Goal: Task Accomplishment & Management: Complete application form

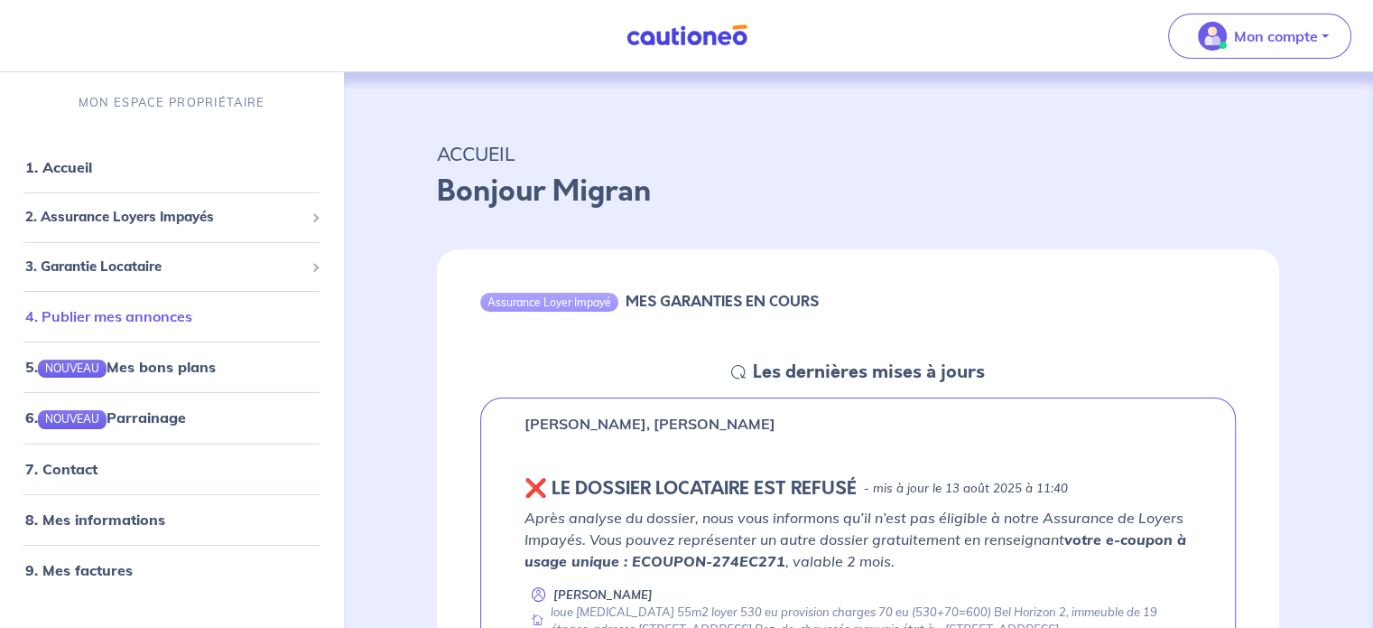
click at [126, 315] on link "4. Publier mes annonces" at bounding box center [108, 316] width 167 height 18
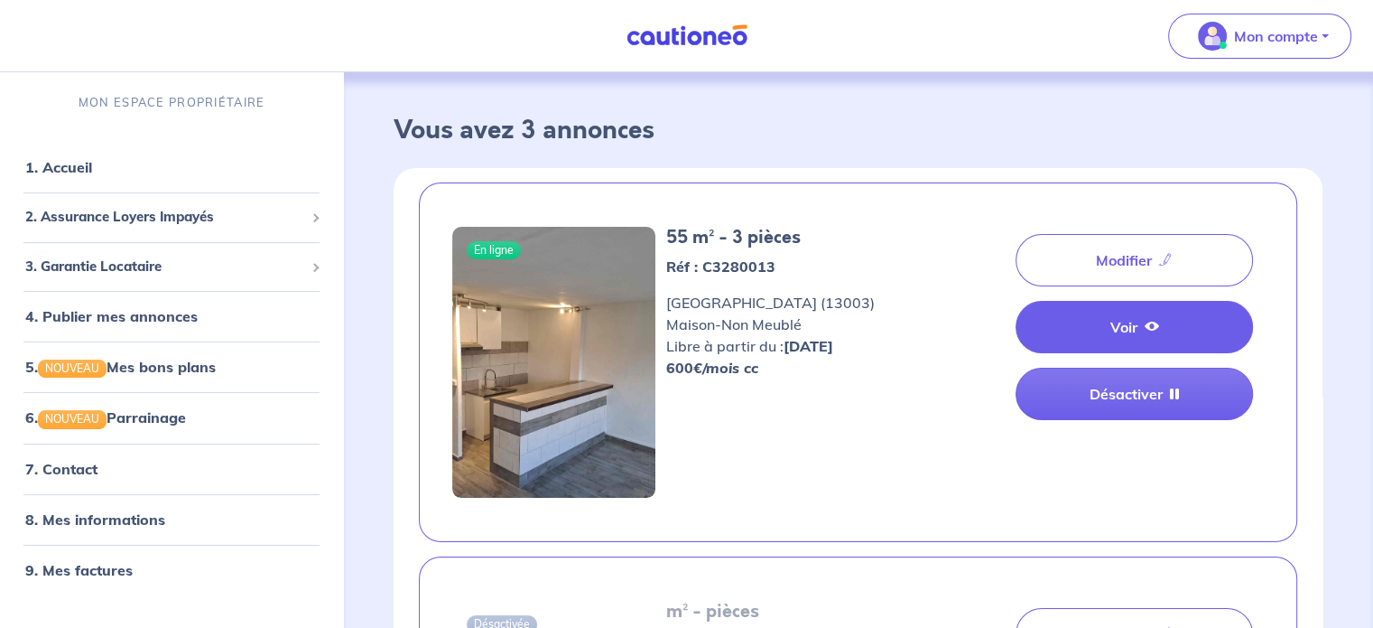
click at [1143, 334] on link "Voir" at bounding box center [1134, 327] width 237 height 52
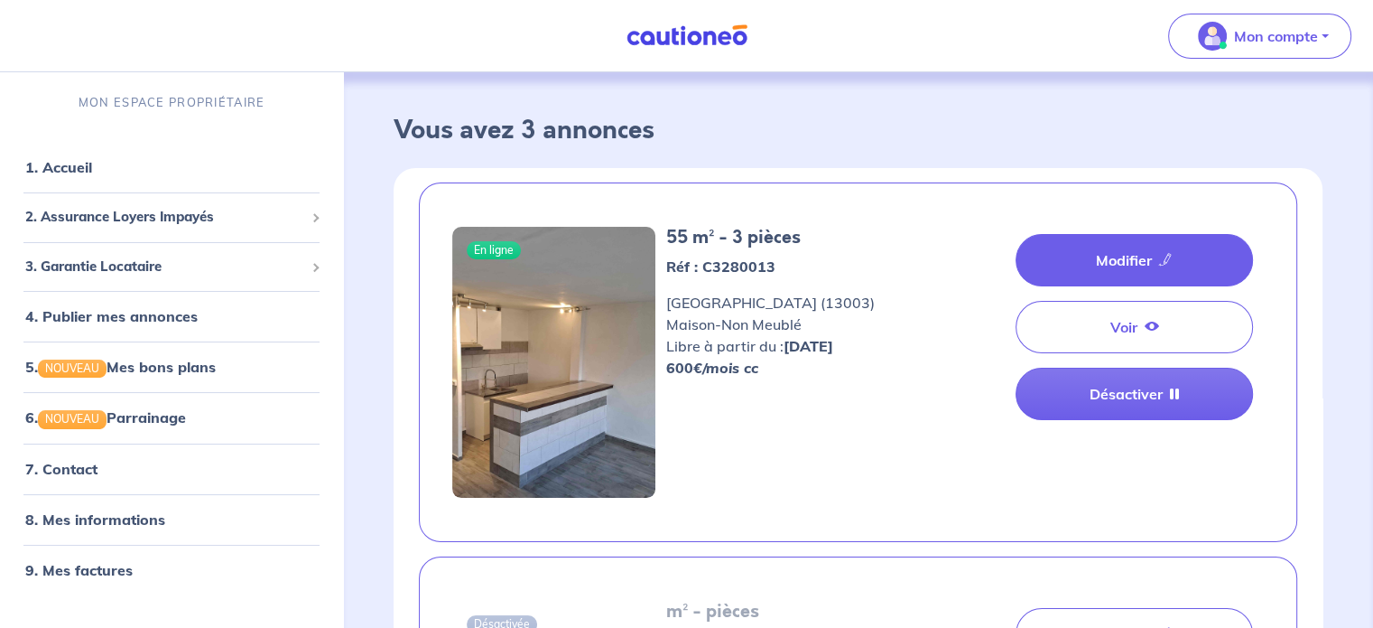
click at [1115, 268] on link "Modifier" at bounding box center [1134, 260] width 237 height 52
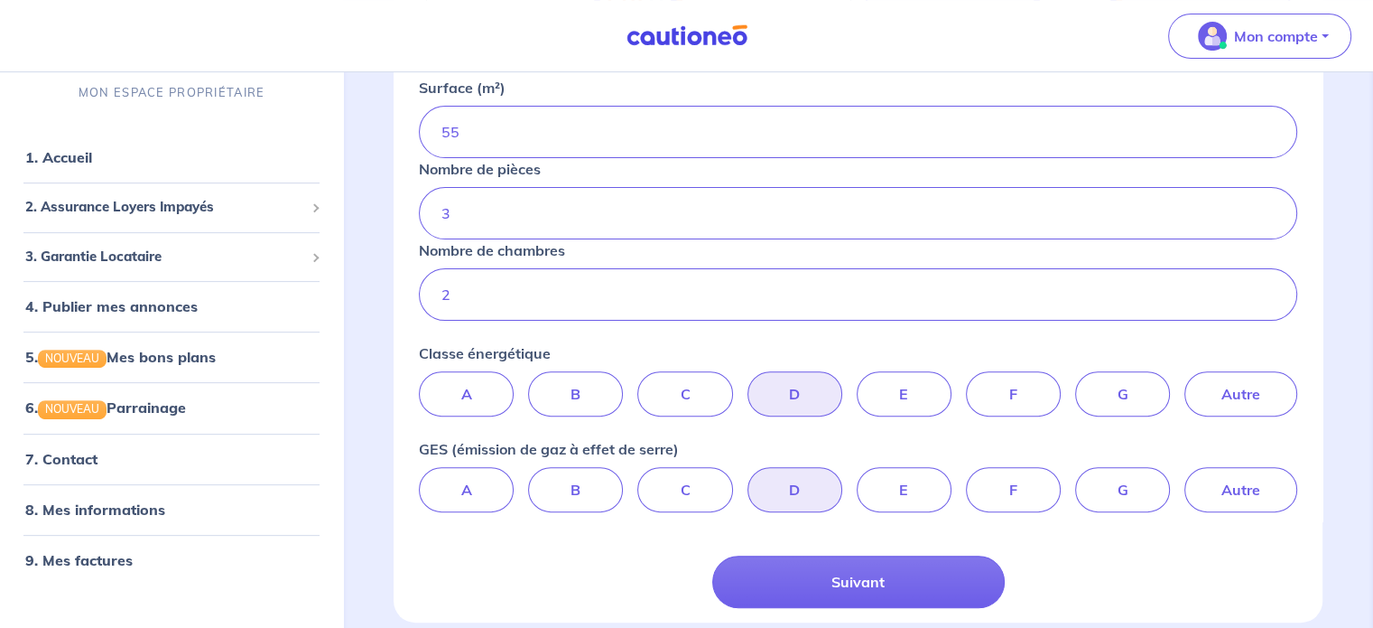
scroll to position [590, 0]
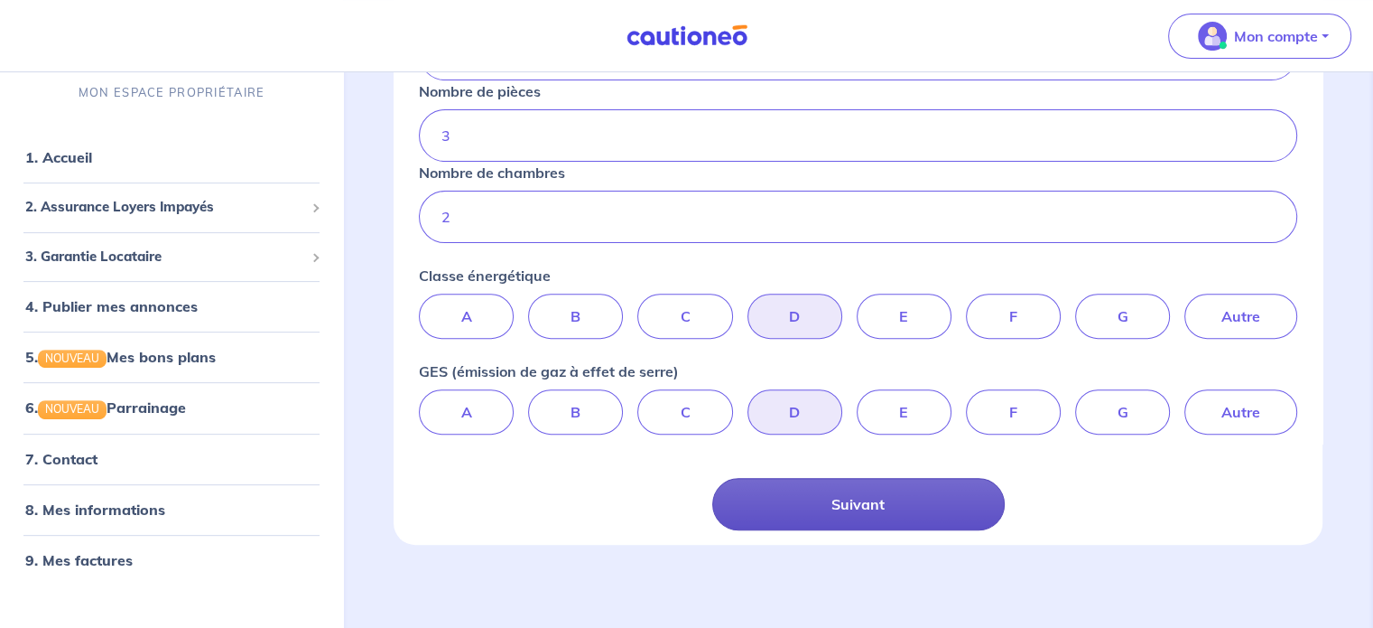
click at [873, 486] on button "Suivant" at bounding box center [858, 504] width 293 height 52
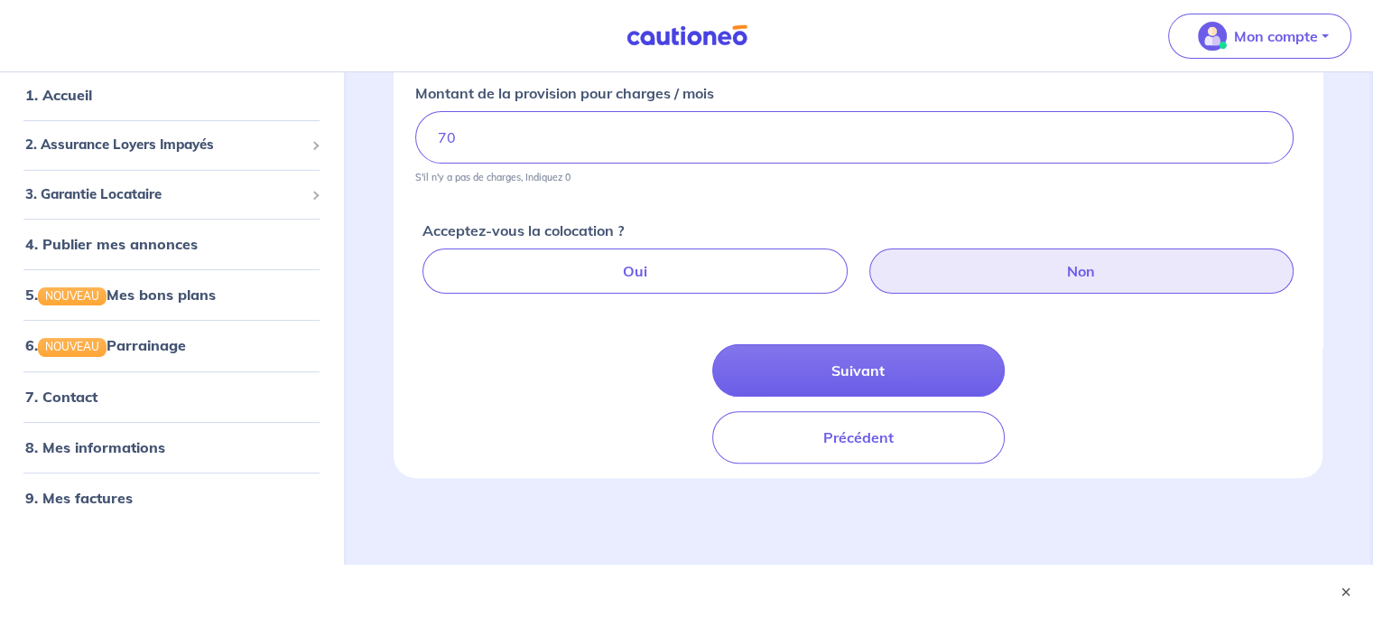
scroll to position [462, 0]
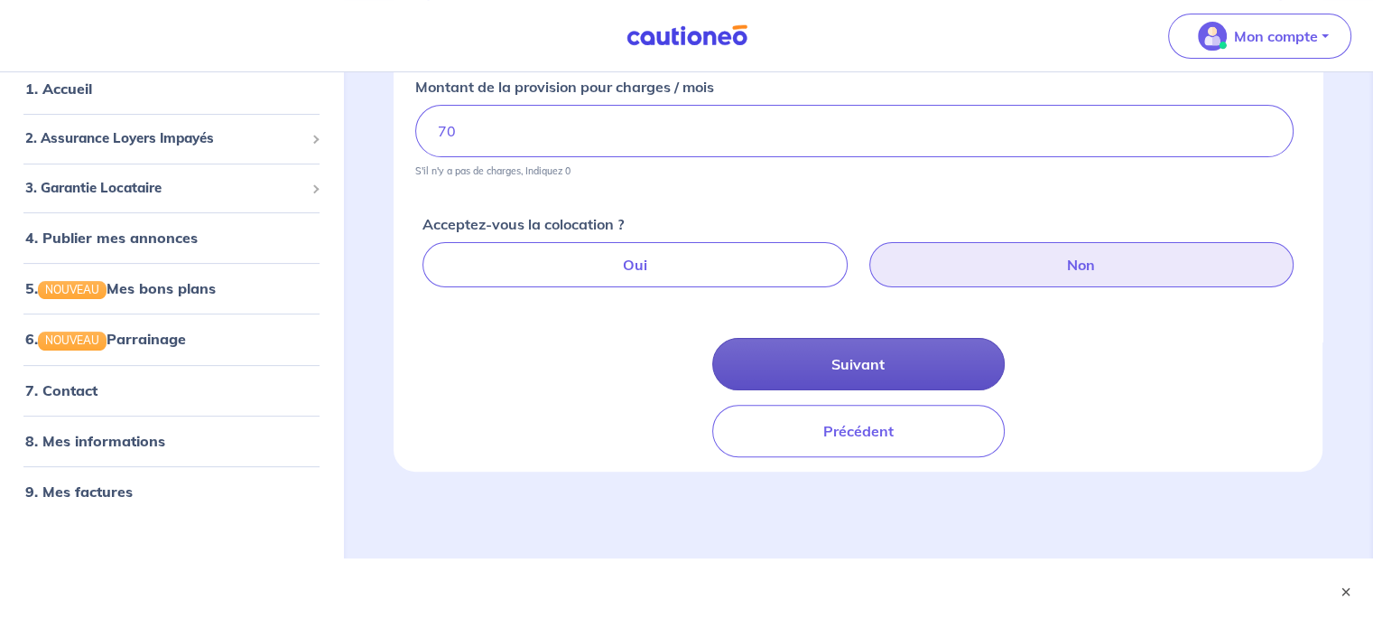
click at [873, 381] on button "Suivant" at bounding box center [858, 364] width 293 height 52
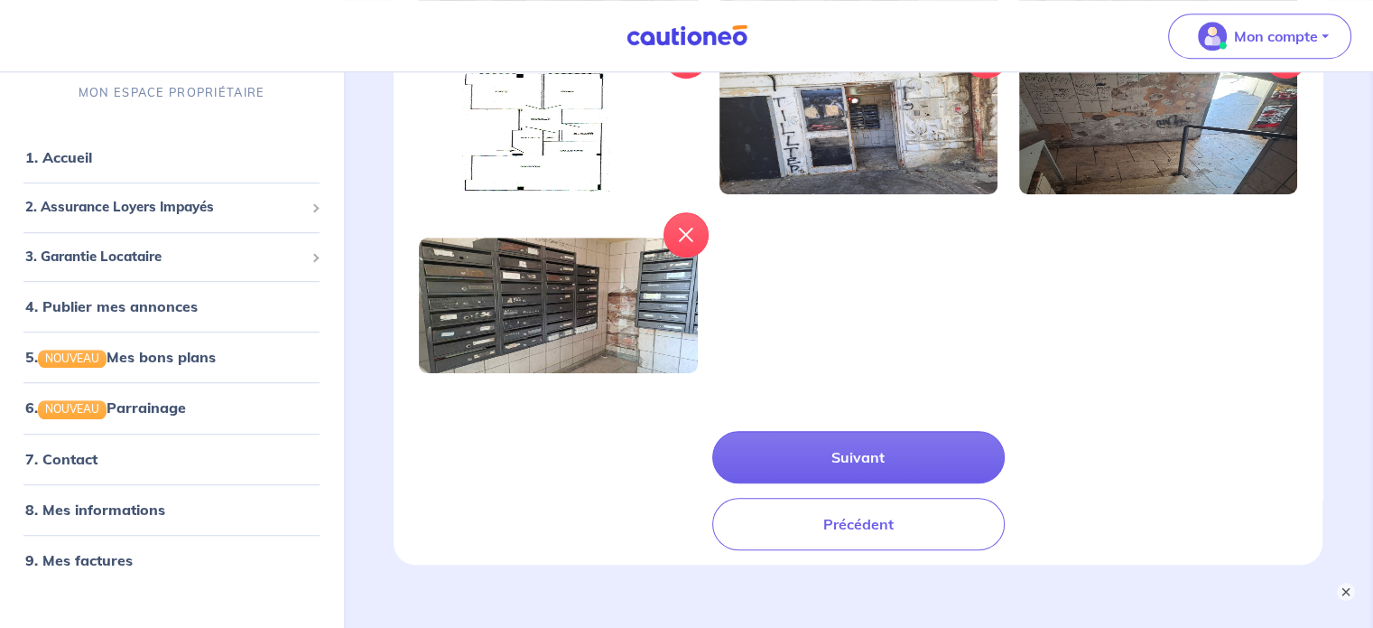
scroll to position [1136, 0]
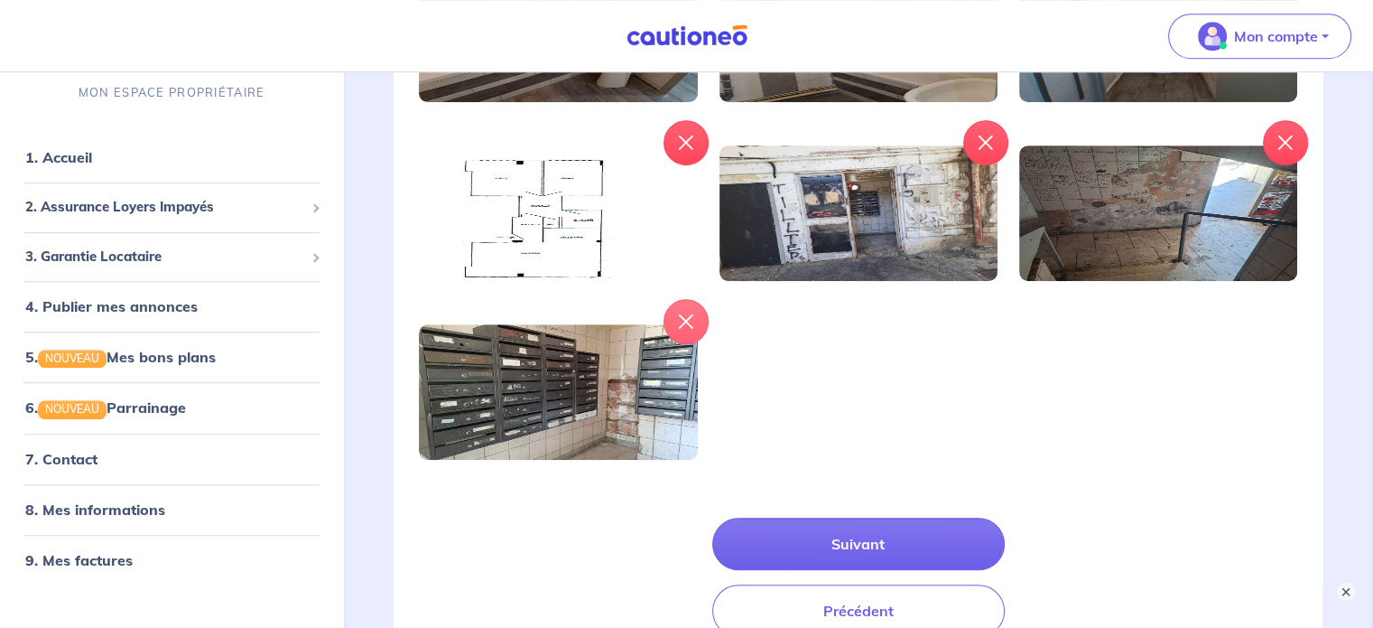
click at [692, 328] on button "button" at bounding box center [686, 321] width 45 height 45
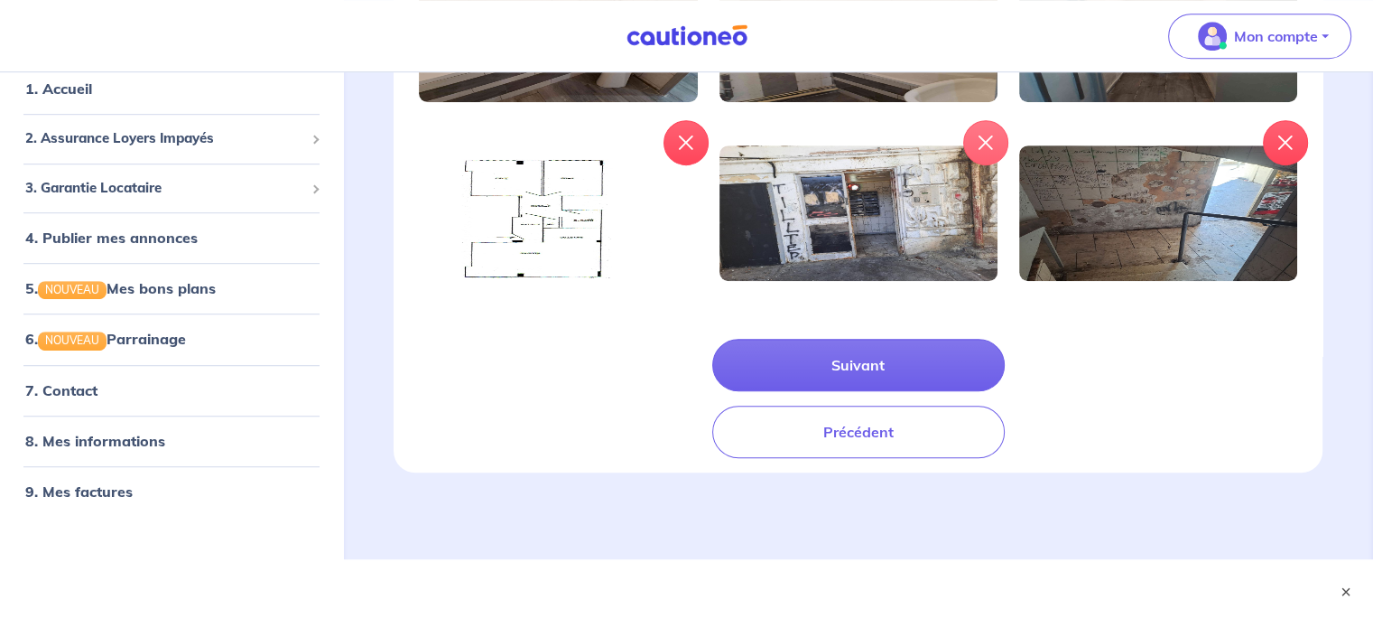
click at [986, 138] on icon "button" at bounding box center [986, 142] width 14 height 14
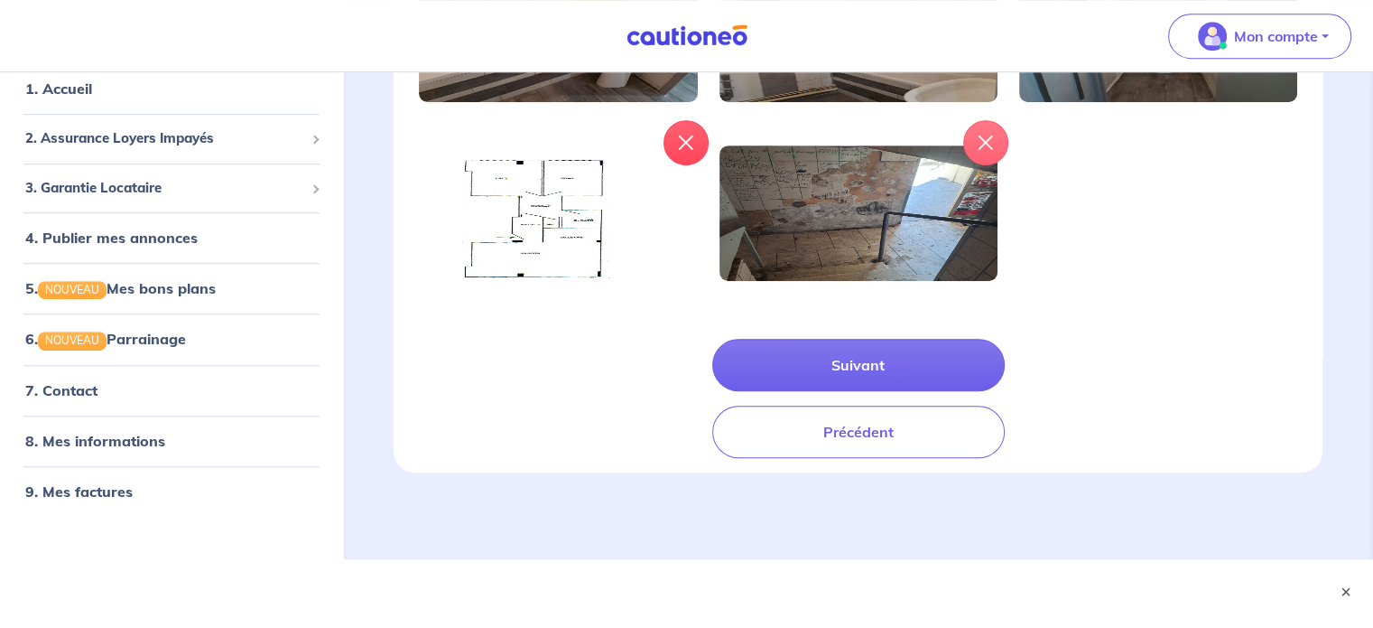
click at [999, 142] on button "button" at bounding box center [986, 142] width 45 height 45
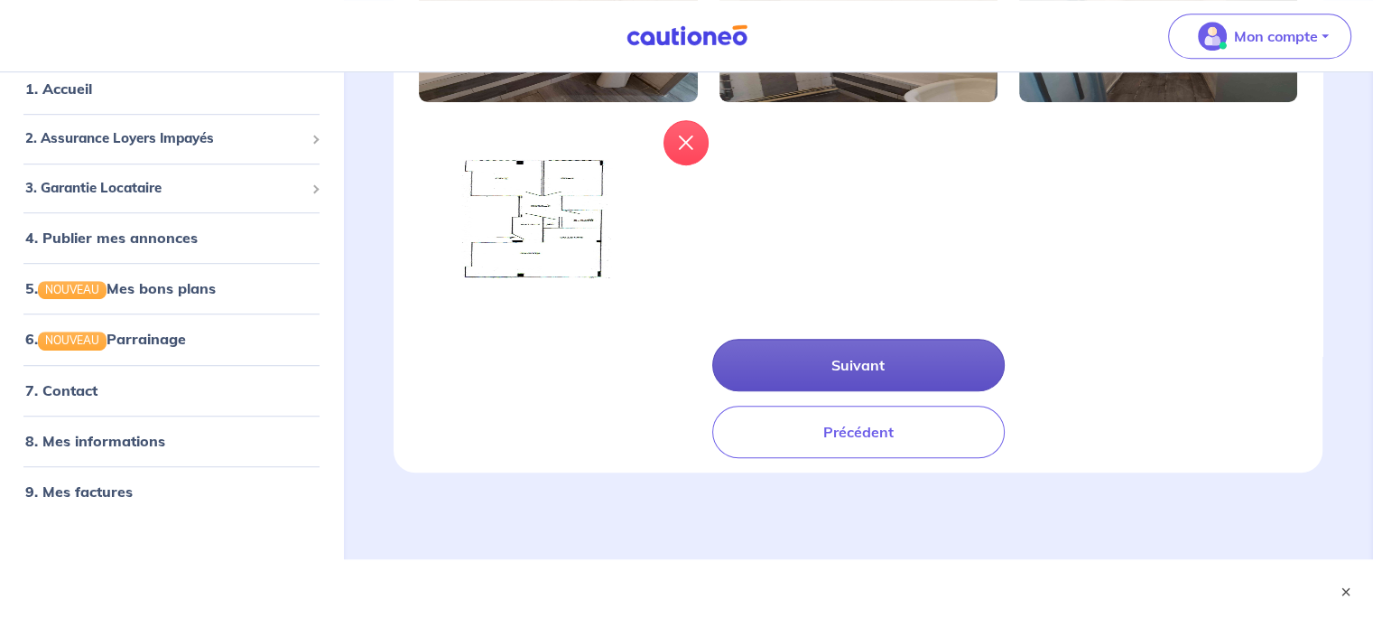
click at [930, 356] on button "Suivant" at bounding box center [858, 365] width 293 height 52
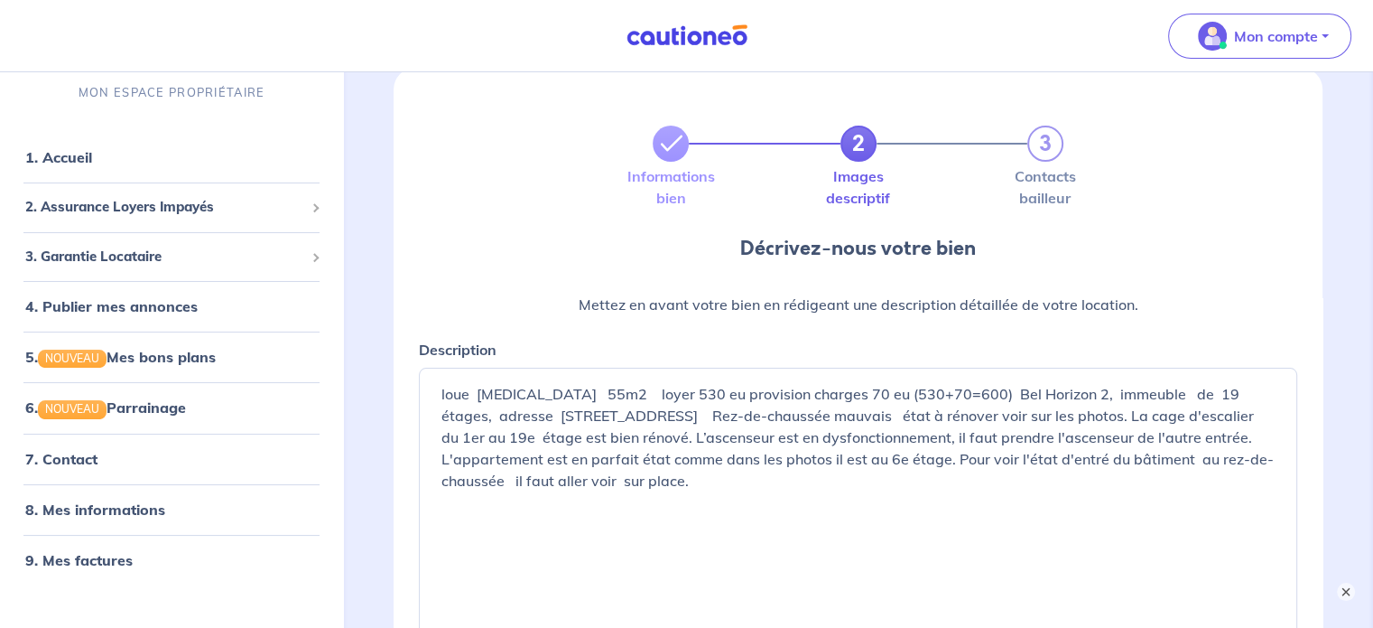
scroll to position [90, 0]
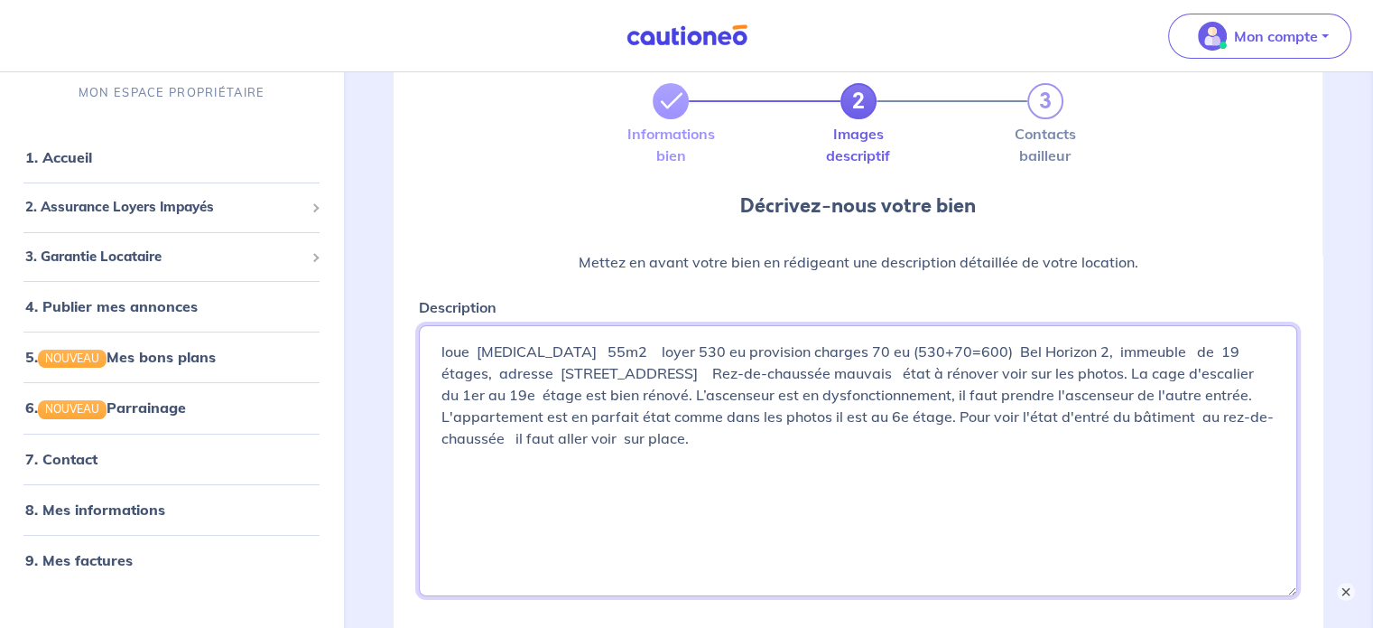
drag, startPoint x: 1141, startPoint y: 378, endPoint x: 731, endPoint y: 374, distance: 410.9
click at [731, 374] on textarea "loue [MEDICAL_DATA] 55m2 loyer 530 eu provision charges 70 eu (530+70=600) Bel …" at bounding box center [858, 460] width 879 height 271
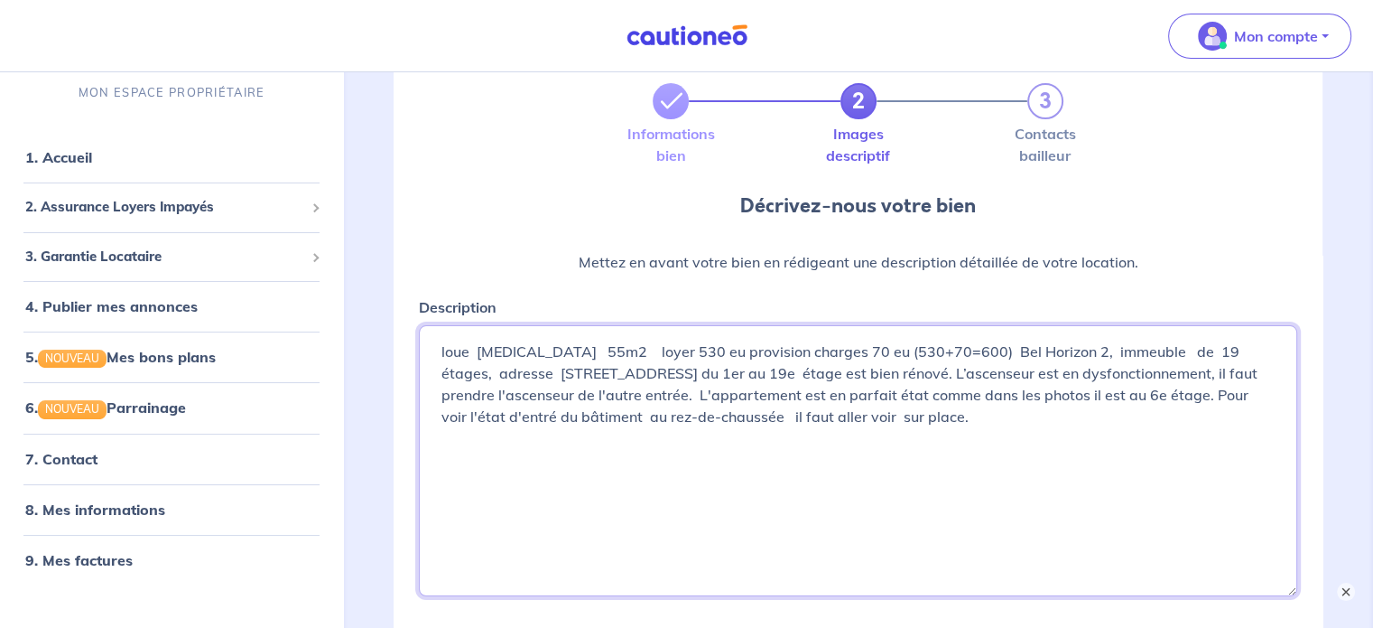
drag, startPoint x: 574, startPoint y: 399, endPoint x: 726, endPoint y: 376, distance: 153.5
click at [726, 376] on textarea "loue [MEDICAL_DATA] 55m2 loyer 530 eu provision charges 70 eu (530+70=600) Bel …" at bounding box center [858, 460] width 879 height 271
drag, startPoint x: 1025, startPoint y: 374, endPoint x: 727, endPoint y: 382, distance: 298.1
click at [727, 382] on textarea "loue [MEDICAL_DATA] 55m2 loyer 530 eu provision charges 70 eu (530+70=600) Bel …" at bounding box center [858, 460] width 879 height 271
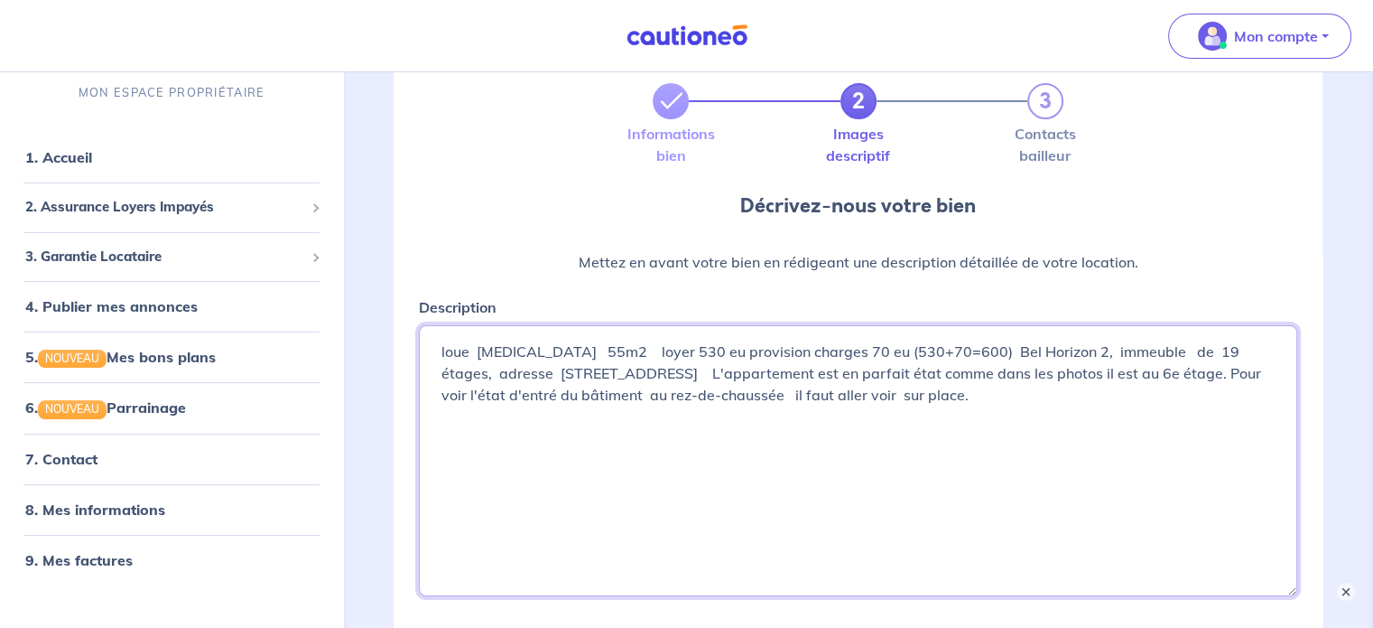
drag, startPoint x: 972, startPoint y: 400, endPoint x: 1243, endPoint y: 367, distance: 273.8
click at [1243, 367] on textarea "loue [MEDICAL_DATA] 55m2 loyer 530 eu provision charges 70 eu (530+70=600) Bel …" at bounding box center [858, 460] width 879 height 271
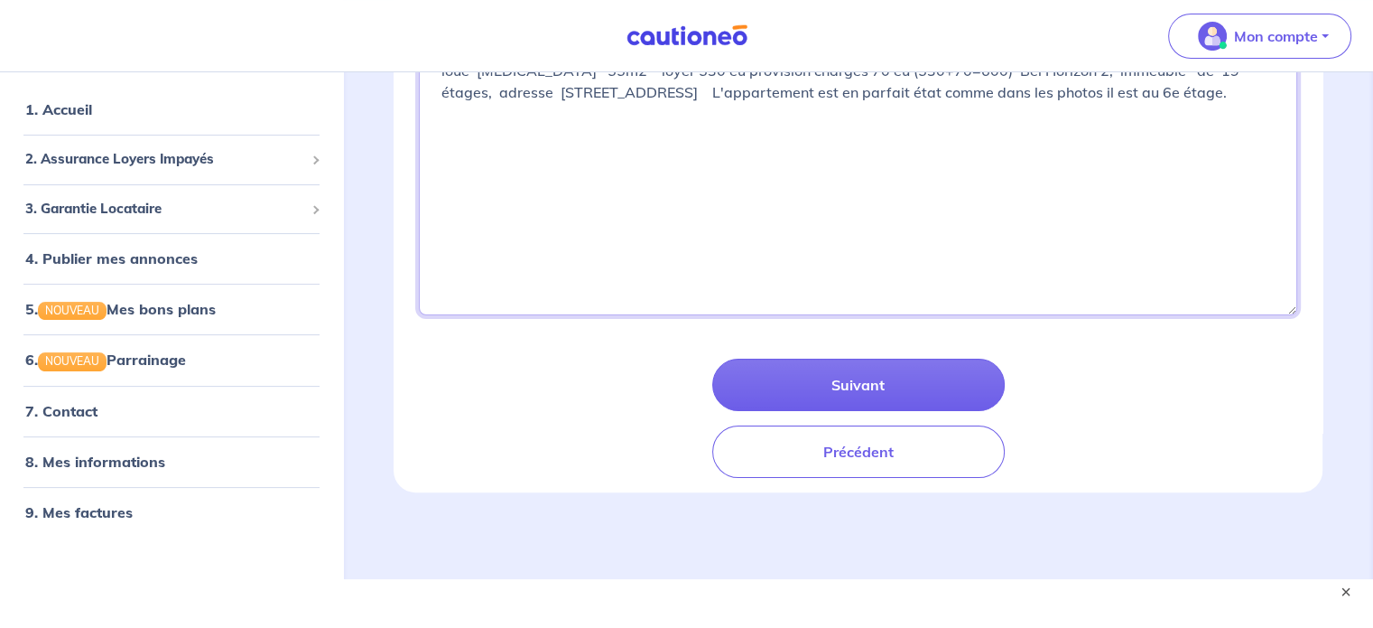
scroll to position [394, 0]
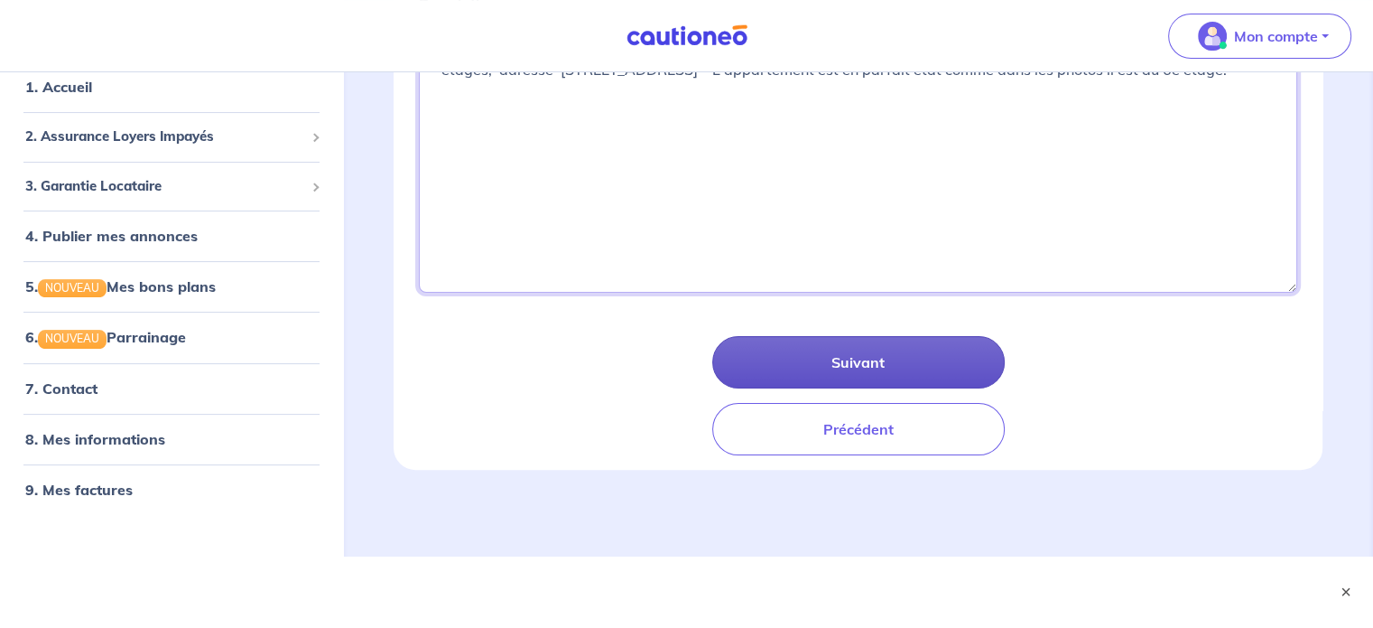
type textarea "loue [MEDICAL_DATA] 55m2 loyer 530 eu provision charges 70 eu (530+70=600) Bel …"
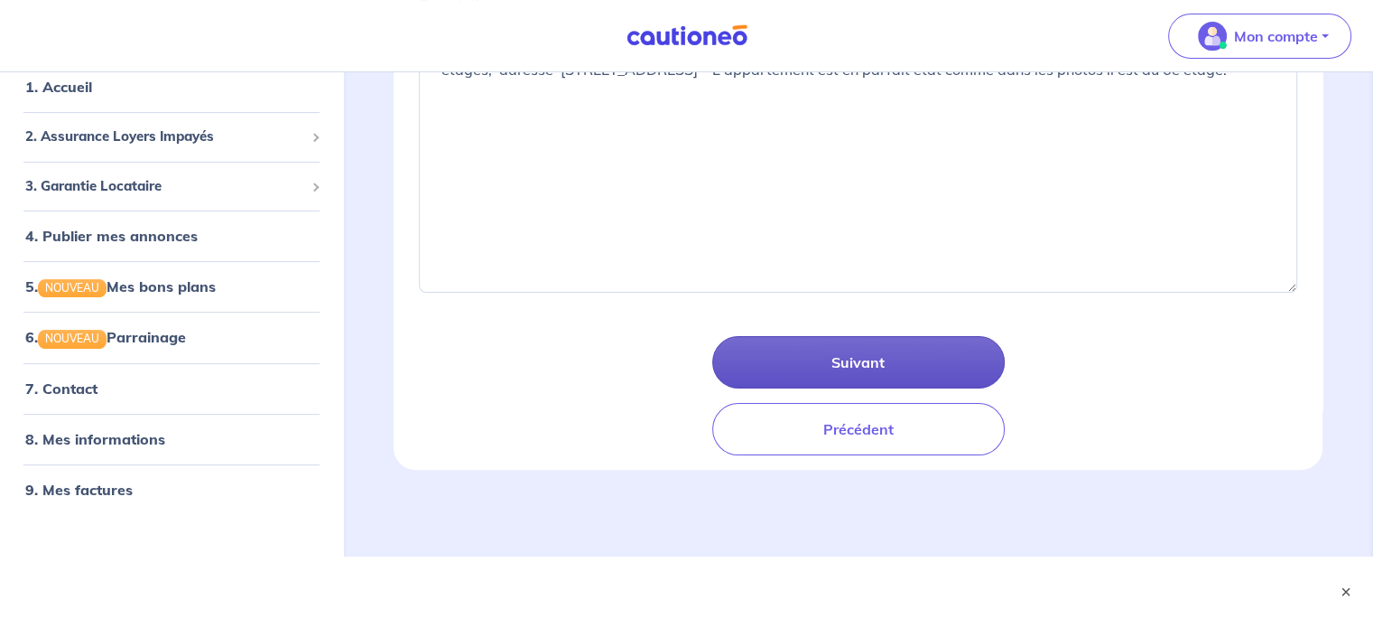
click at [945, 355] on button "Suivant" at bounding box center [858, 362] width 293 height 52
select select "FR"
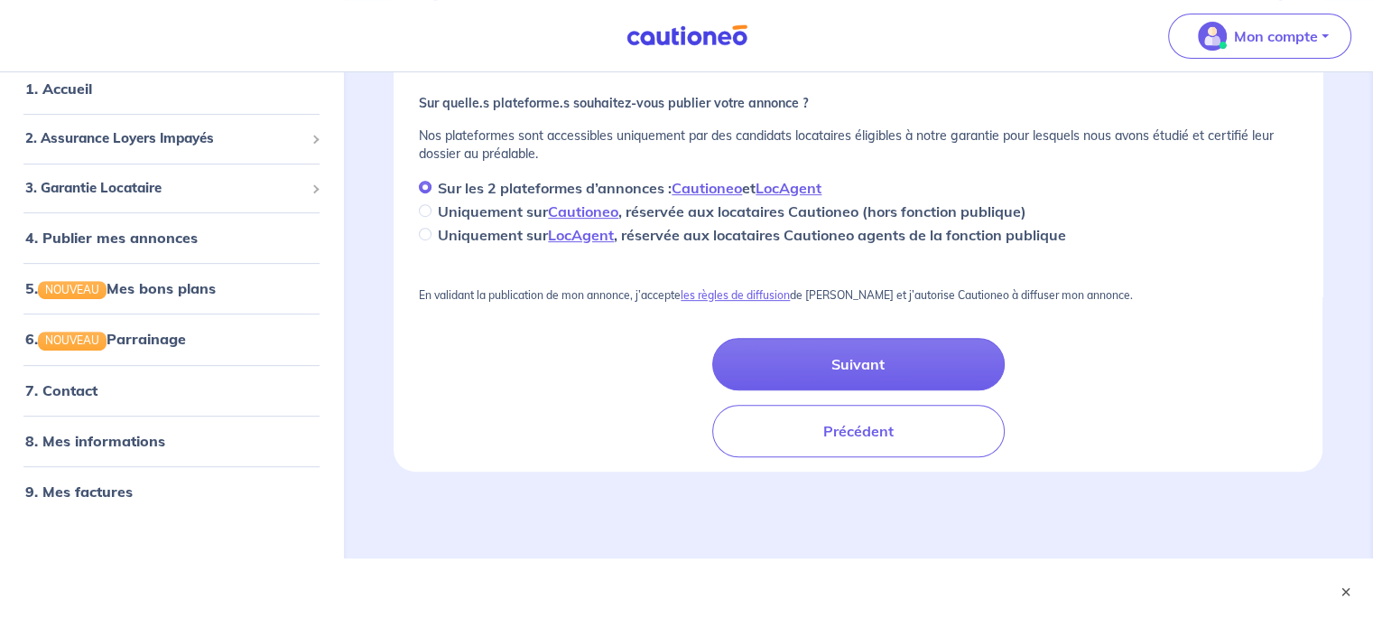
scroll to position [737, 0]
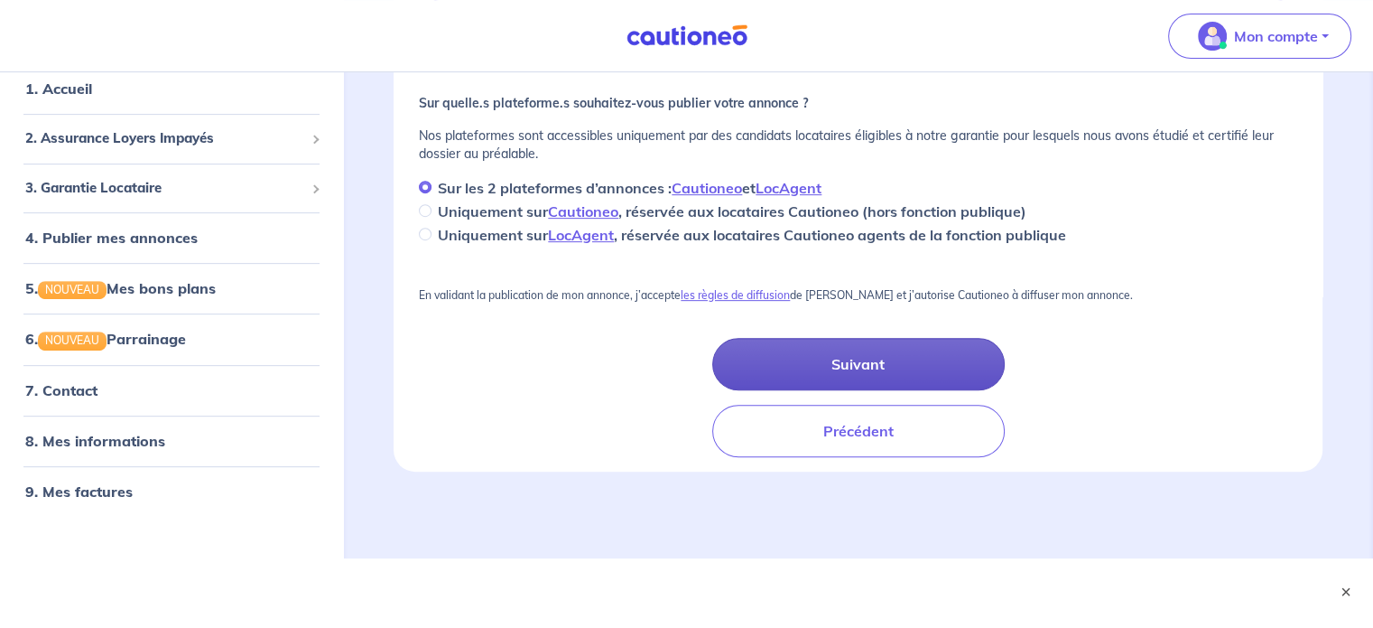
click at [805, 358] on button "Suivant" at bounding box center [858, 364] width 293 height 52
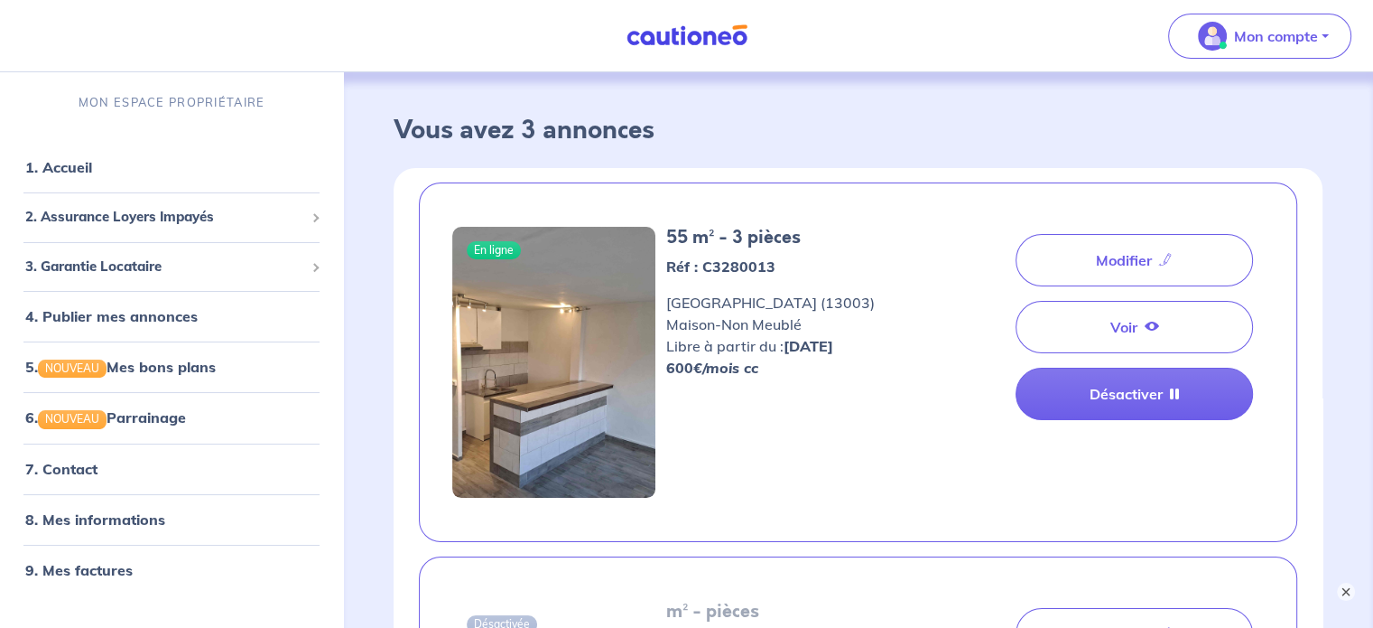
click at [1042, 437] on div "Modifier Voir Désactiver" at bounding box center [1095, 362] width 338 height 271
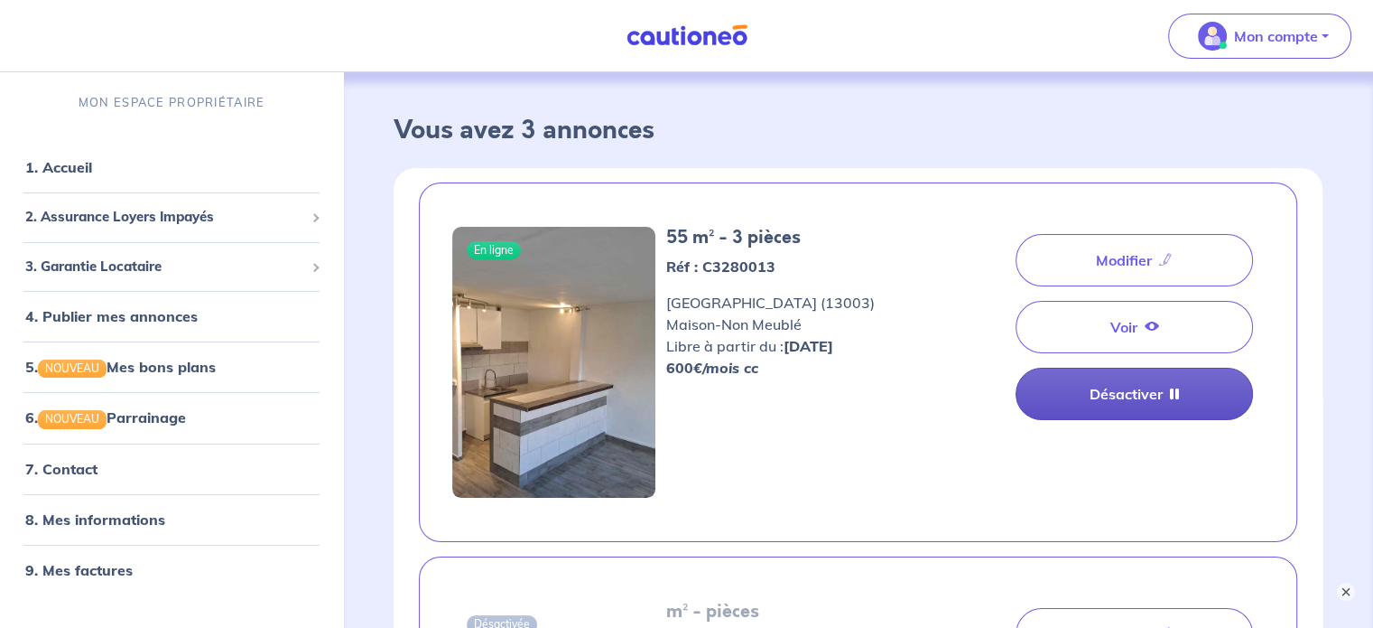
click at [1122, 397] on link "Désactiver" at bounding box center [1134, 394] width 237 height 52
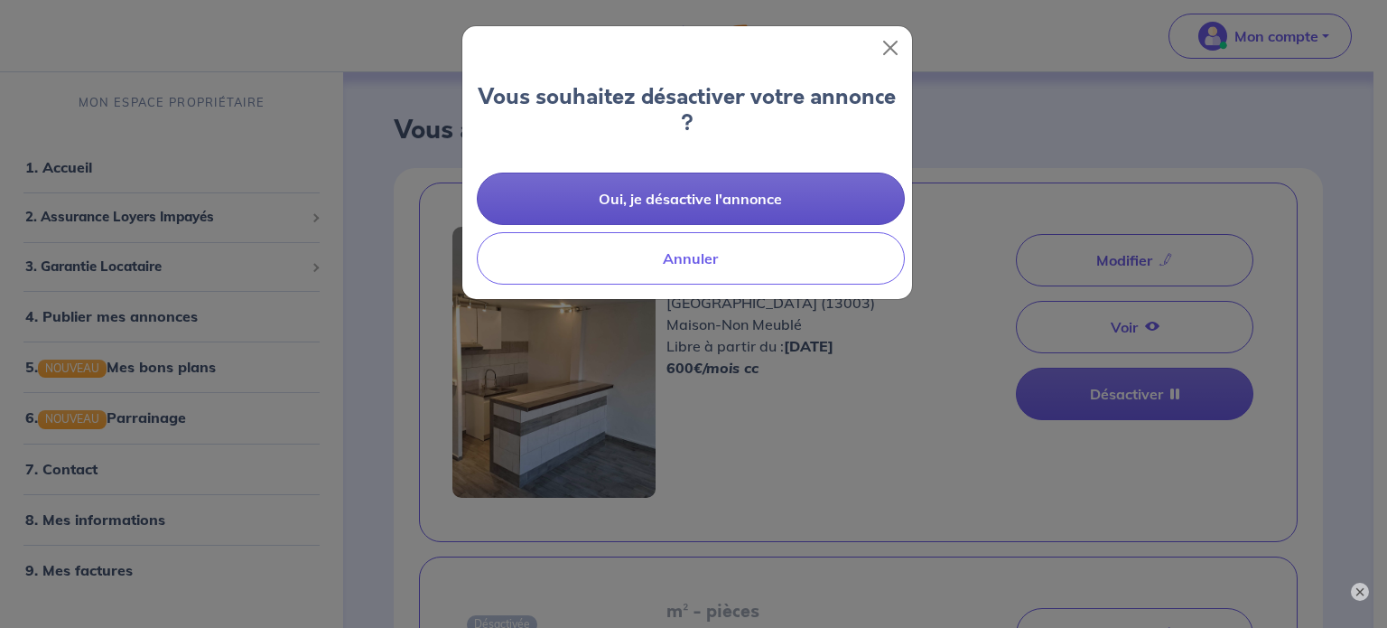
click at [737, 200] on button "Oui, je désactive l'annonce" at bounding box center [691, 198] width 428 height 52
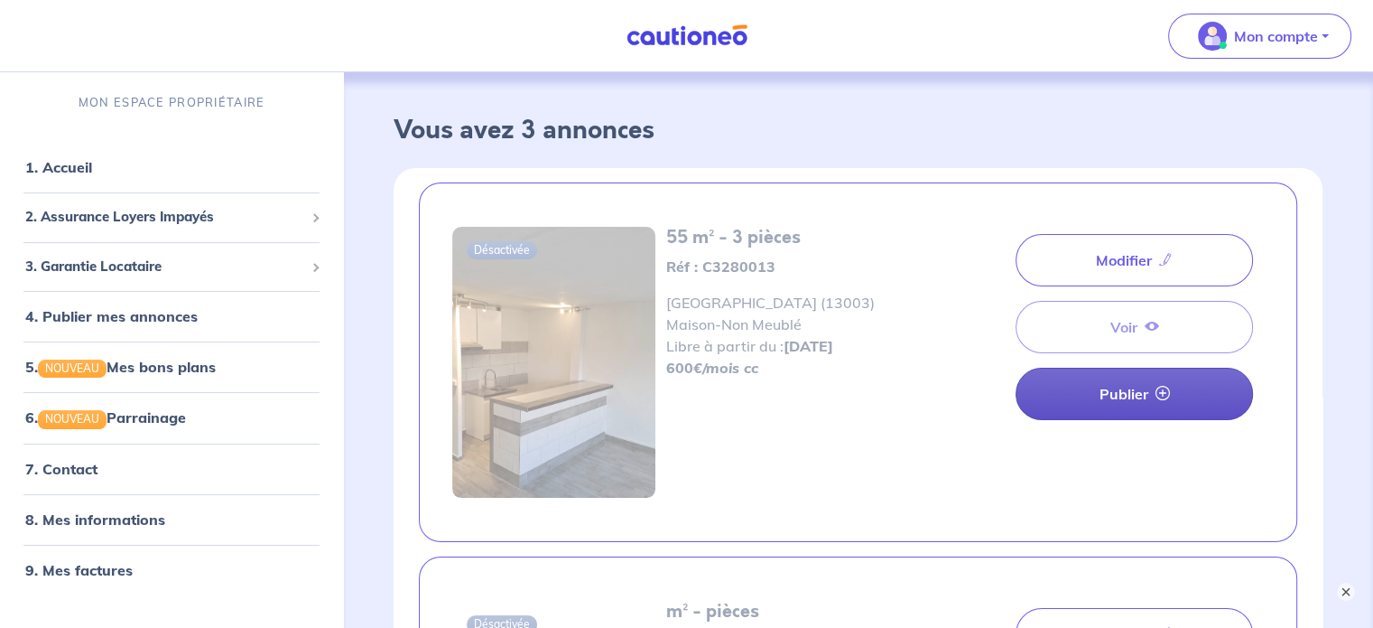
click at [1133, 388] on link "Publier" at bounding box center [1134, 394] width 237 height 52
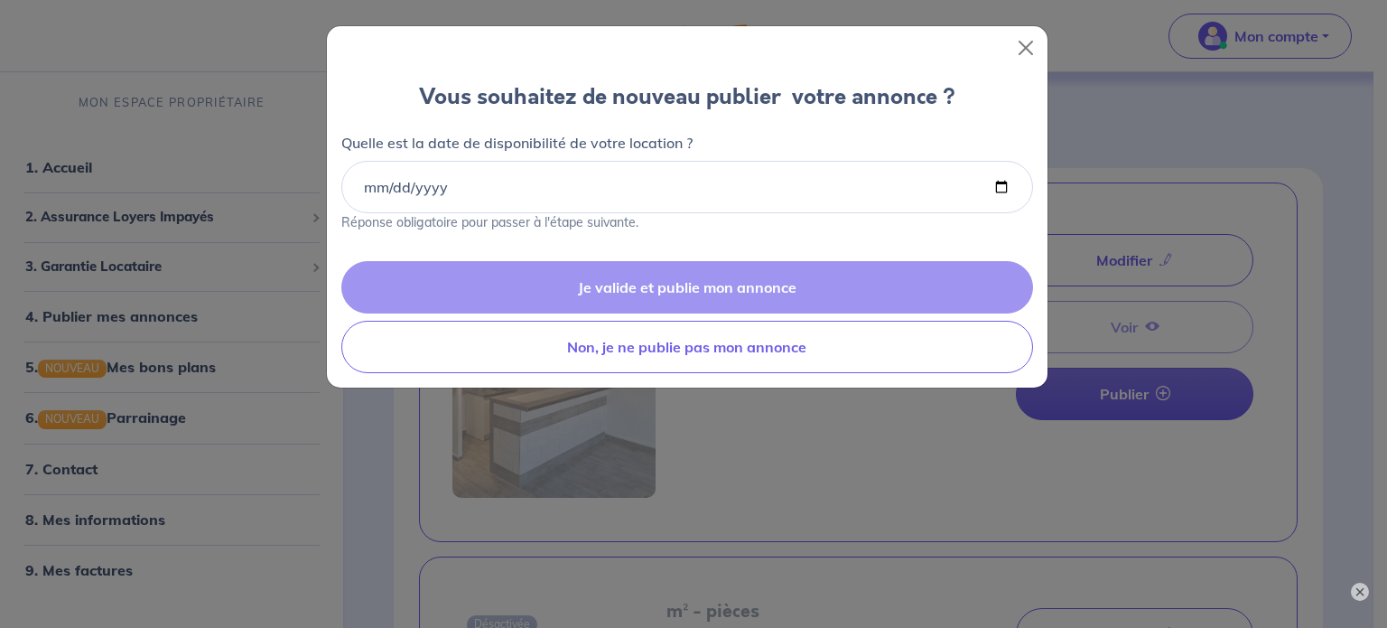
click at [709, 288] on div "Je valide et publie mon annonce Non, je ne publie pas mon annonce" at bounding box center [687, 317] width 721 height 141
drag, startPoint x: 738, startPoint y: 357, endPoint x: 897, endPoint y: 461, distance: 190.3
click at [842, 436] on div "Vous souhaitez de nouveau publier  votre annonce ? Quelle est la date de dispon…" at bounding box center [693, 314] width 1387 height 628
click at [398, 180] on input "Quelle est la date de disponibilité de votre location ?" at bounding box center [687, 187] width 692 height 52
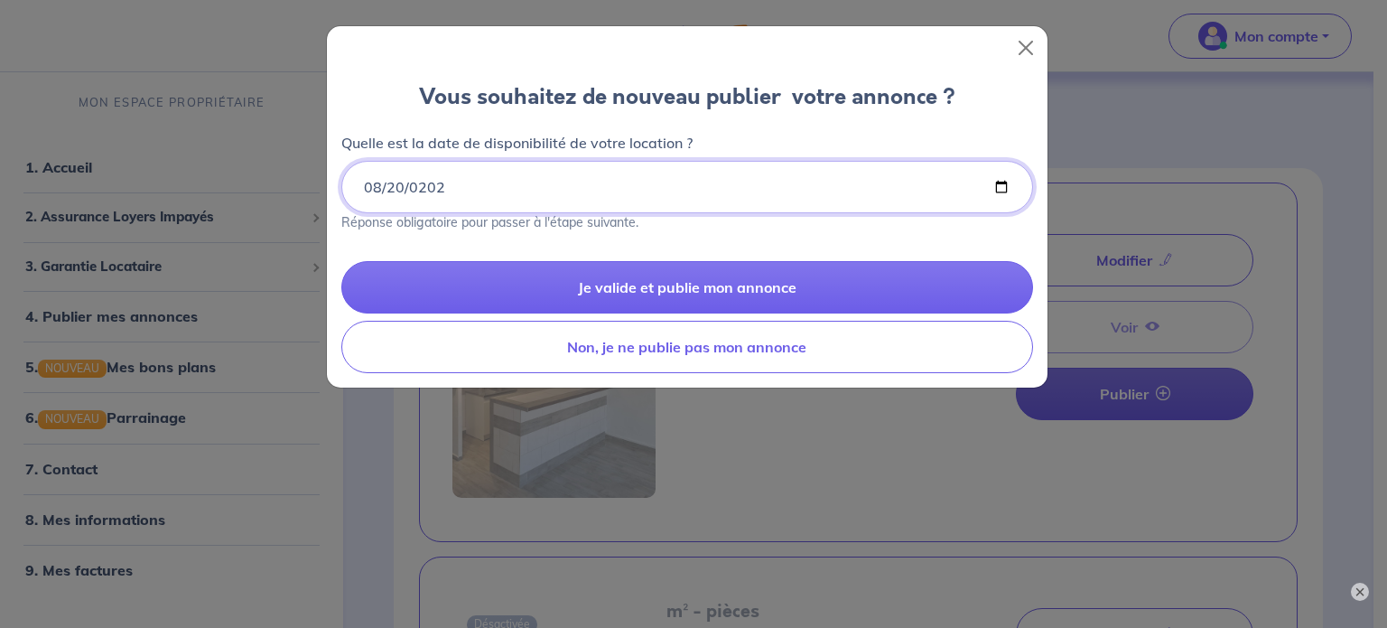
type input "[DATE]"
click at [488, 240] on div "Vous souhaitez de nouveau publier  votre annonce ? Quelle est la date de dispon…" at bounding box center [687, 158] width 721 height 177
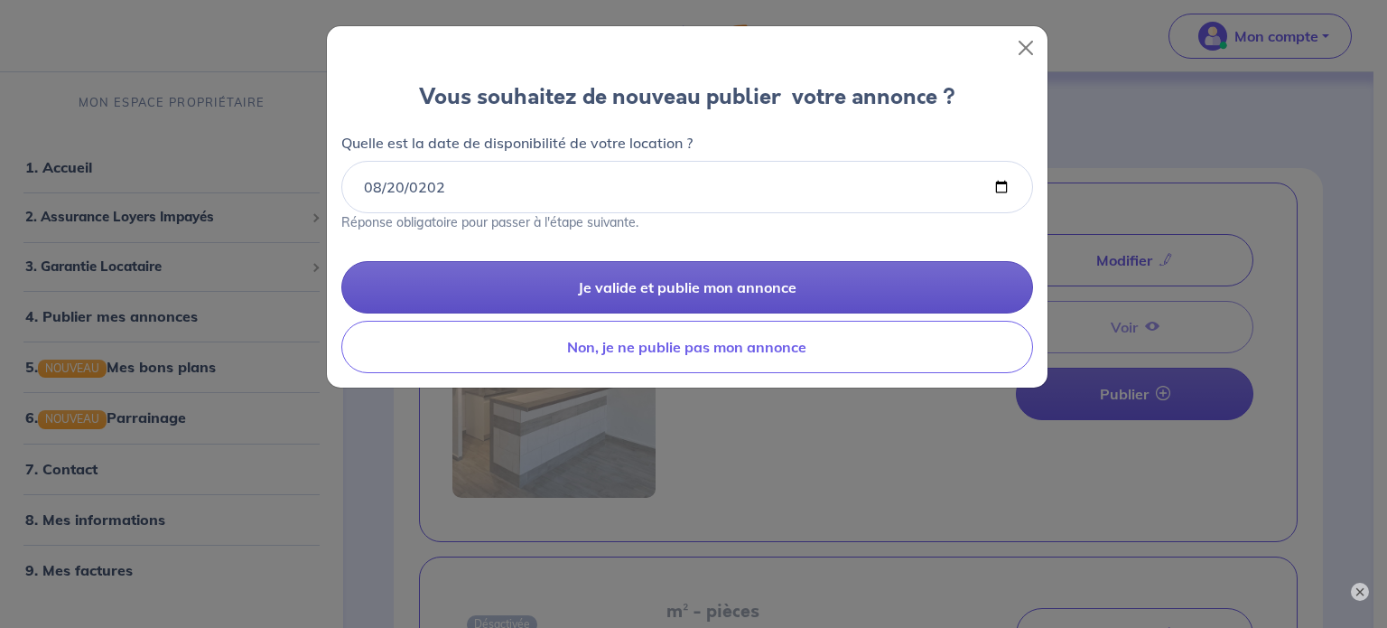
click at [630, 288] on button "Je valide et publie mon annonce" at bounding box center [687, 287] width 692 height 52
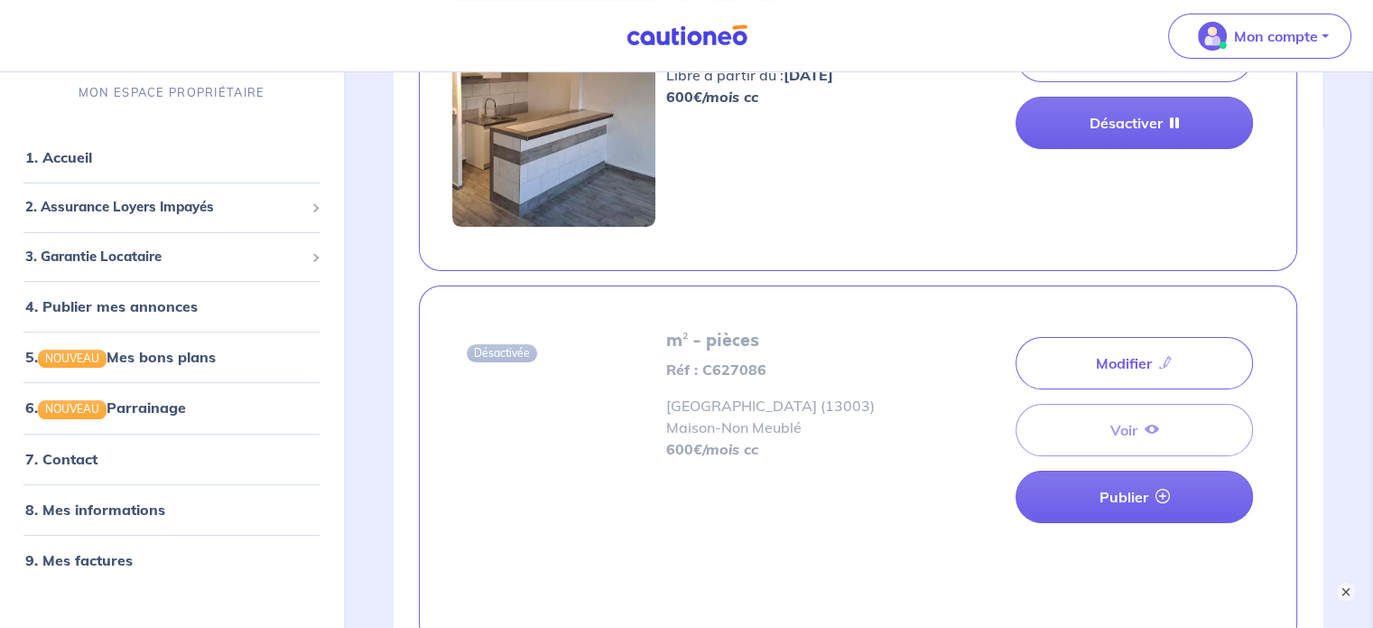
scroll to position [108, 0]
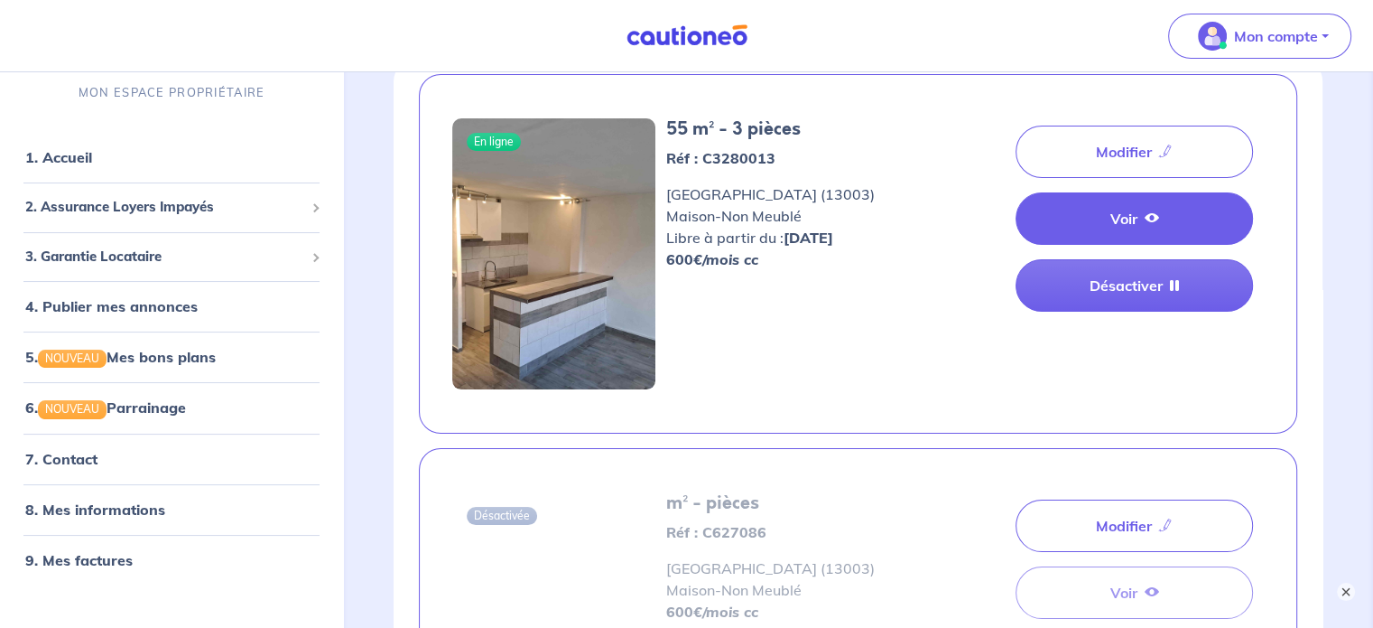
click at [1138, 213] on link "Voir" at bounding box center [1134, 218] width 237 height 52
click at [1105, 221] on link "Voir" at bounding box center [1134, 218] width 237 height 52
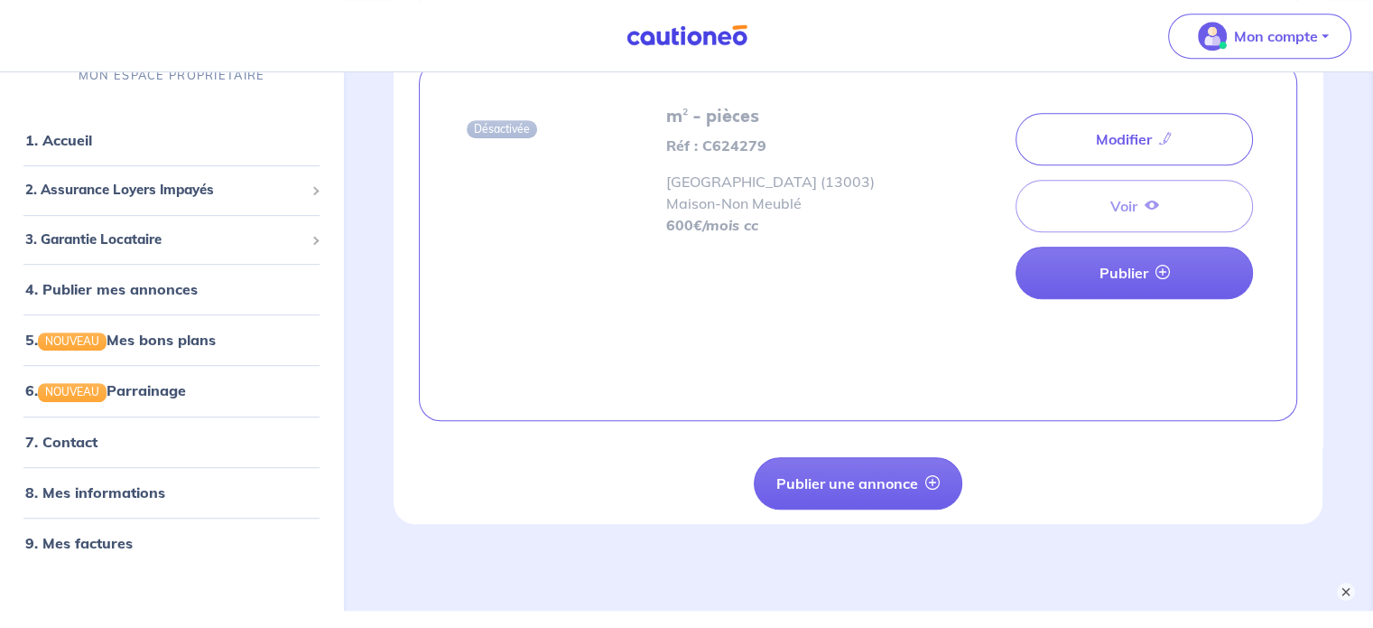
scroll to position [921, 0]
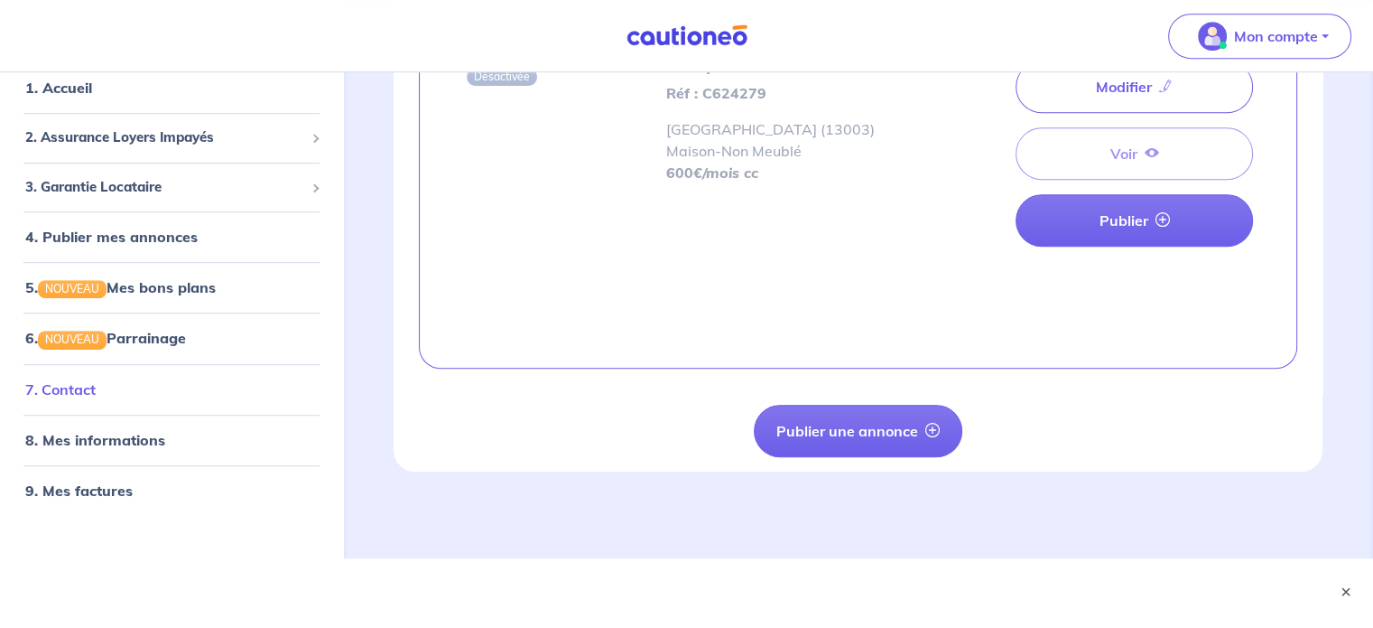
click at [90, 392] on link "7. Contact" at bounding box center [60, 389] width 70 height 18
